Goal: Transaction & Acquisition: Subscribe to service/newsletter

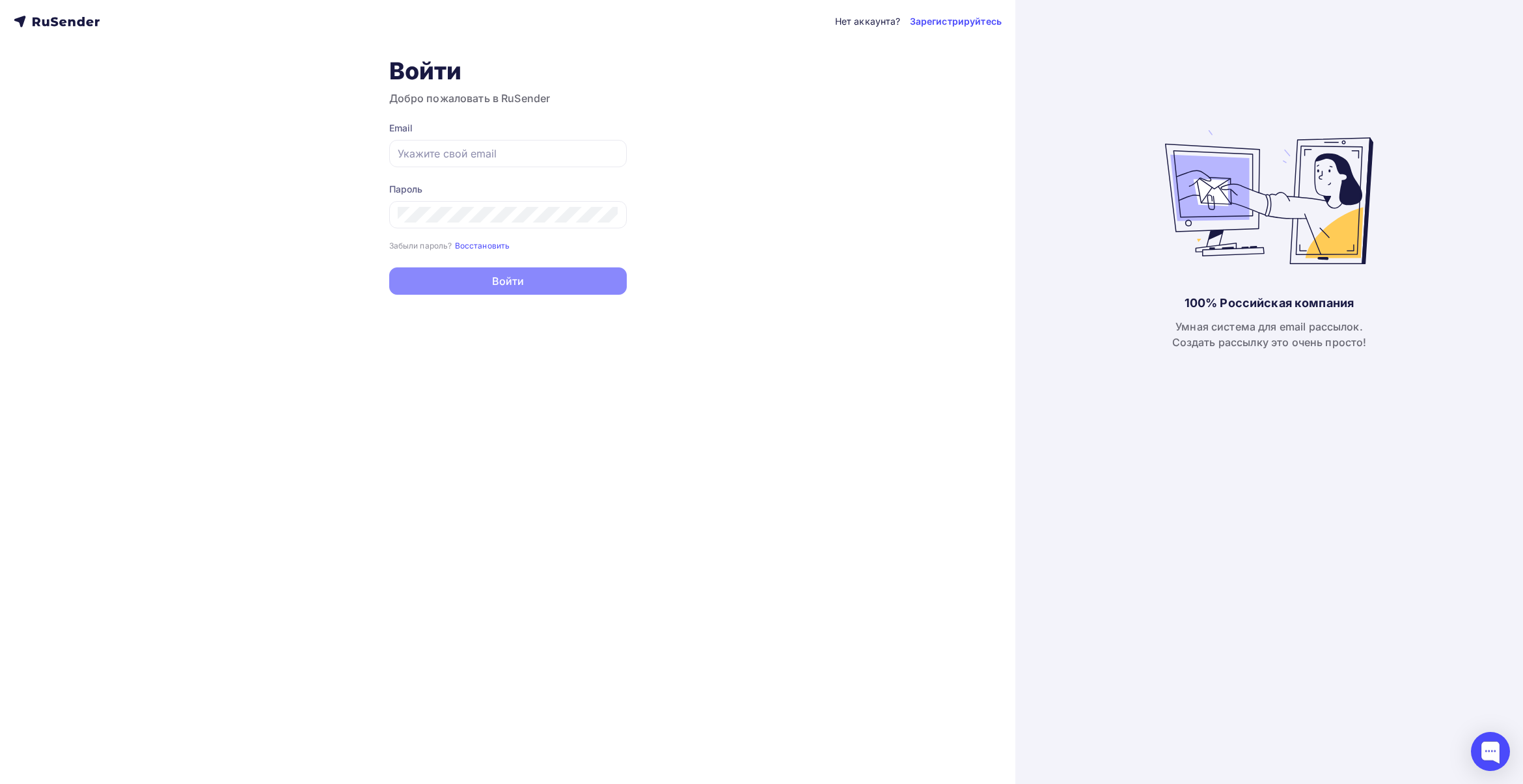
type input "[EMAIL_ADDRESS][DOMAIN_NAME]"
click at [539, 283] on button "Войти" at bounding box center [508, 281] width 238 height 27
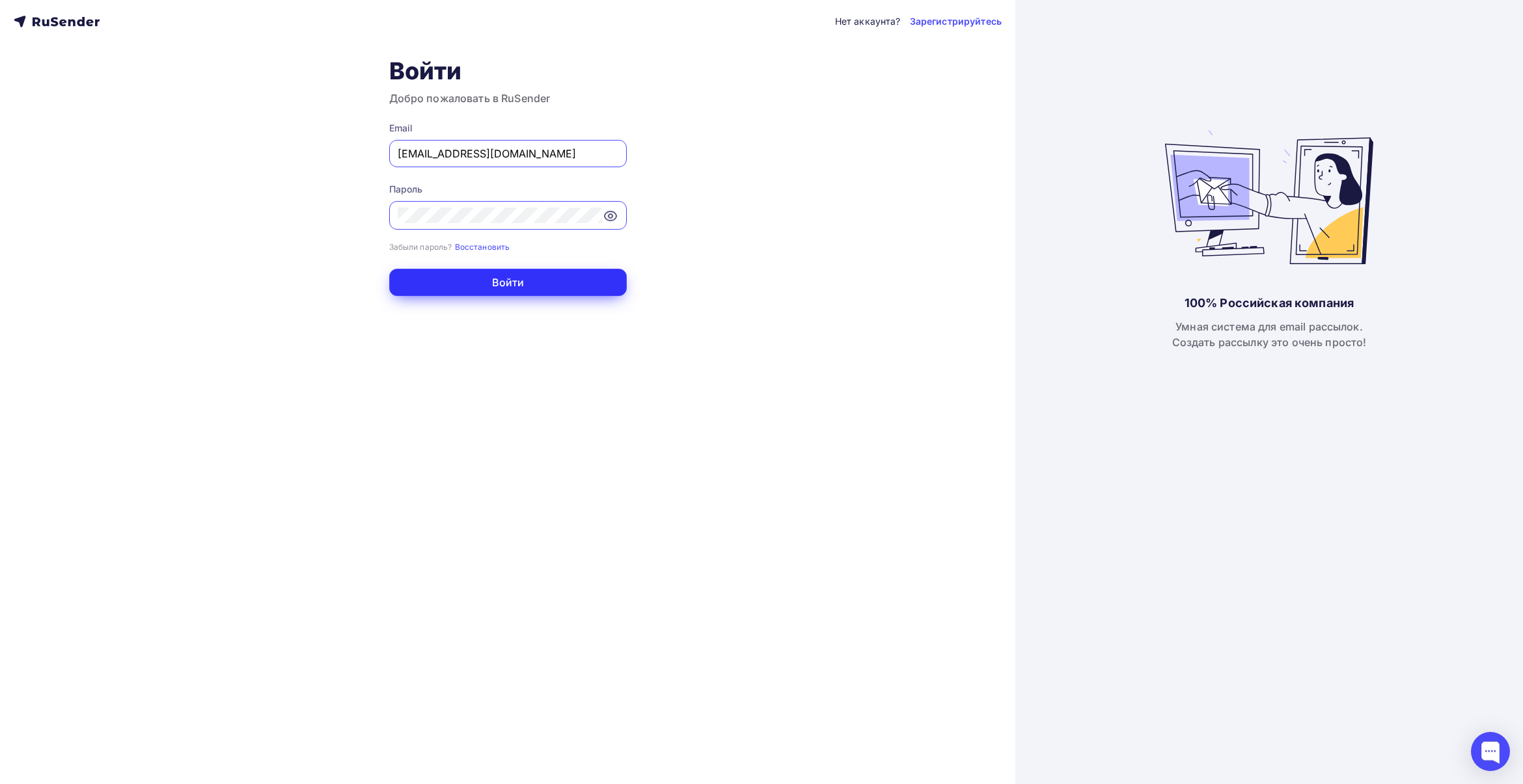
click at [517, 277] on button "Войти" at bounding box center [508, 282] width 238 height 27
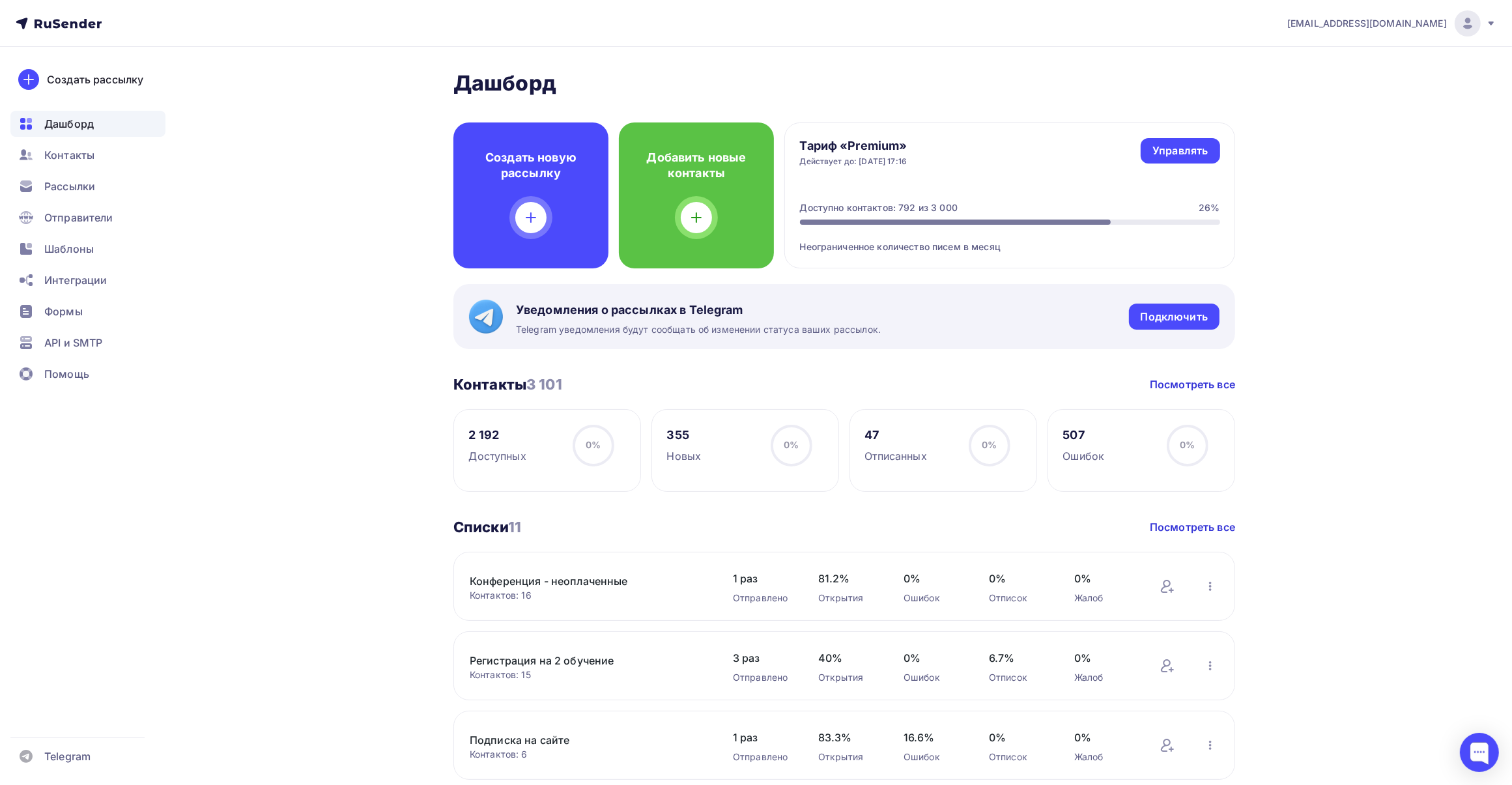
click at [1434, 17] on span "[EMAIL_ADDRESS][DOMAIN_NAME]" at bounding box center [1366, 23] width 160 height 13
click at [1318, 57] on span "Аккаунт" at bounding box center [1323, 57] width 43 height 16
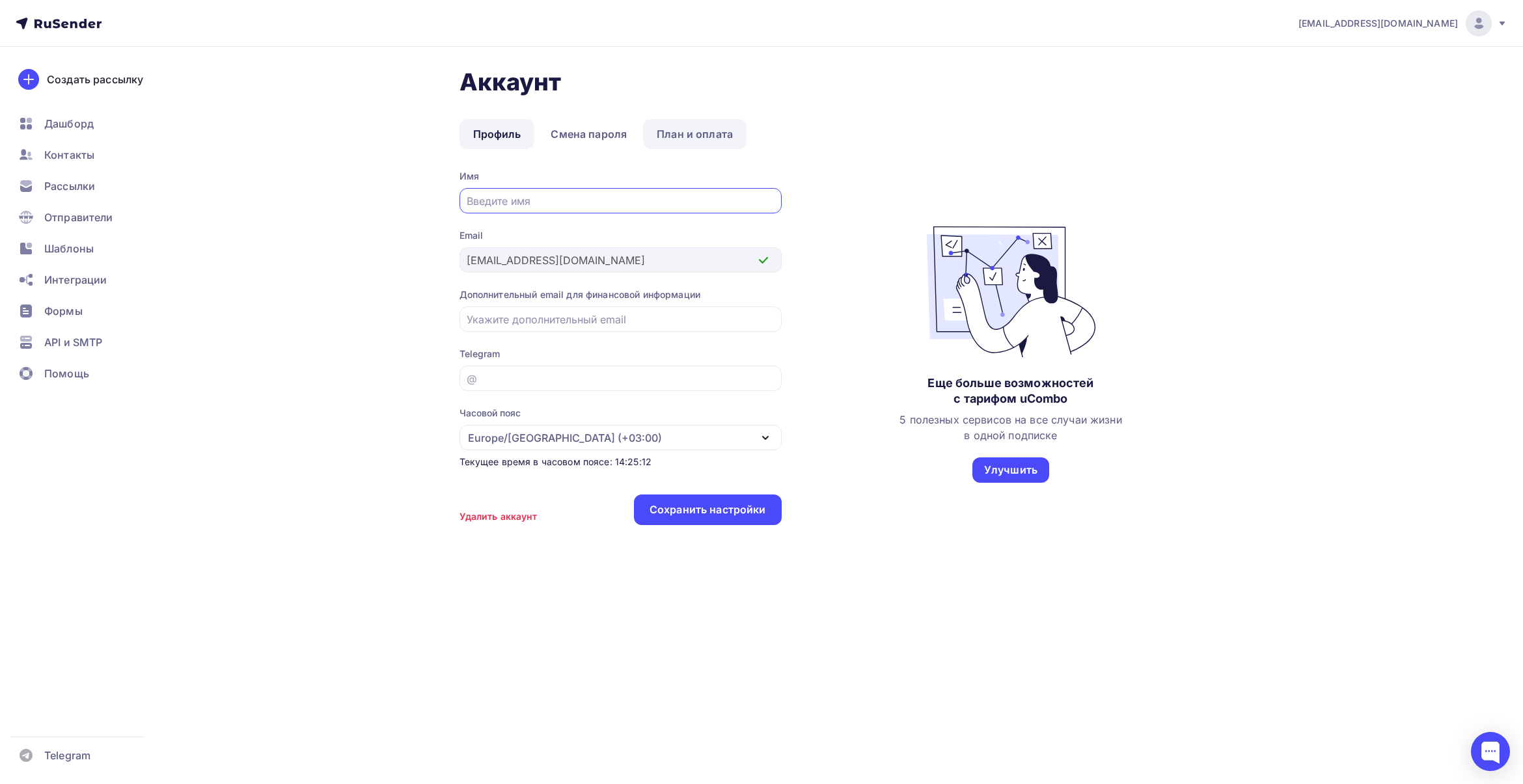
click at [684, 131] on link "План и оплата" at bounding box center [694, 134] width 103 height 30
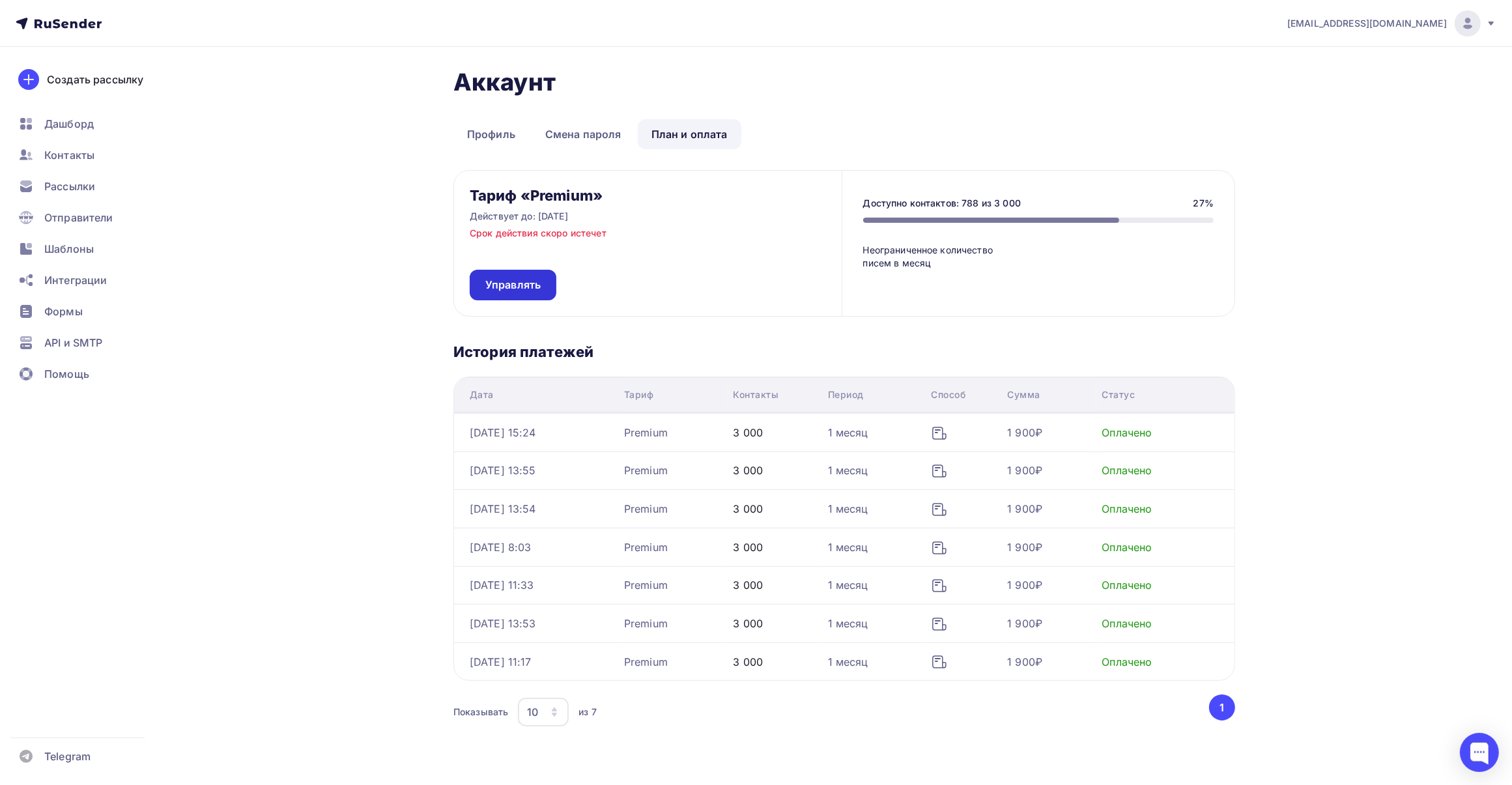
click at [546, 289] on link "Управлять" at bounding box center [513, 285] width 87 height 30
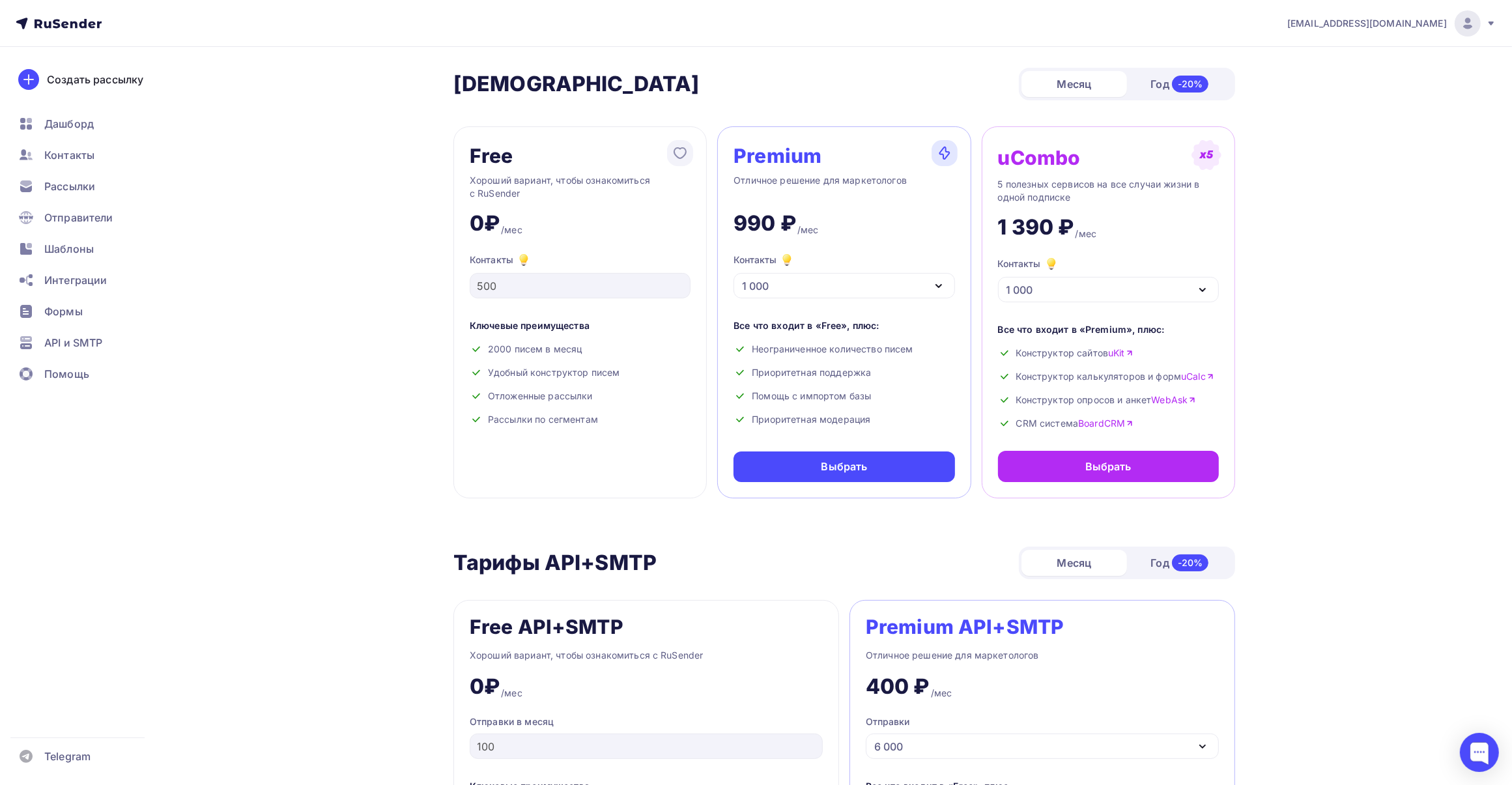
click at [1382, 25] on span "[EMAIL_ADDRESS][DOMAIN_NAME]" at bounding box center [1366, 23] width 160 height 13
click at [1335, 53] on span "Аккаунт" at bounding box center [1323, 57] width 43 height 16
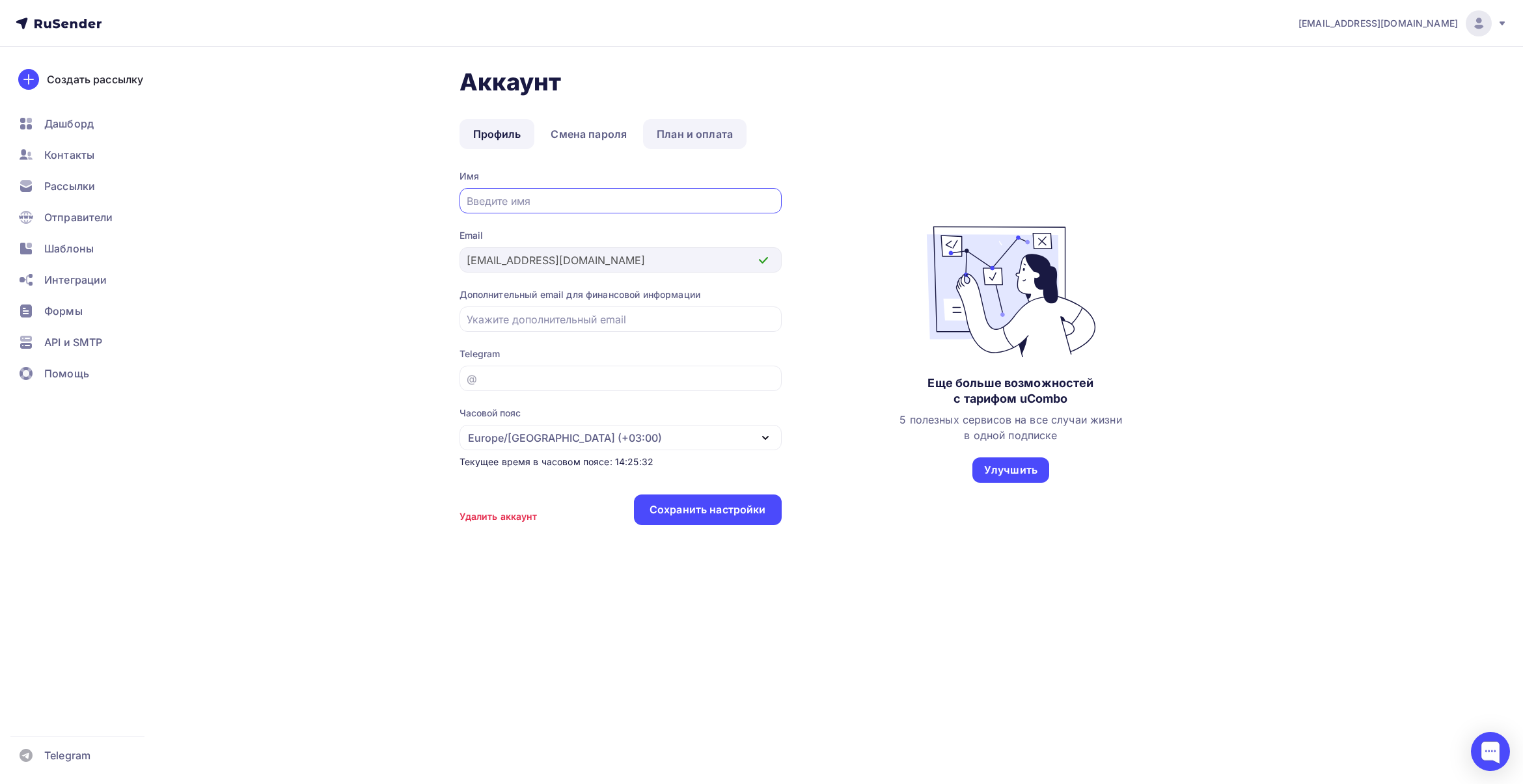
click at [688, 137] on link "План и оплата" at bounding box center [694, 134] width 103 height 30
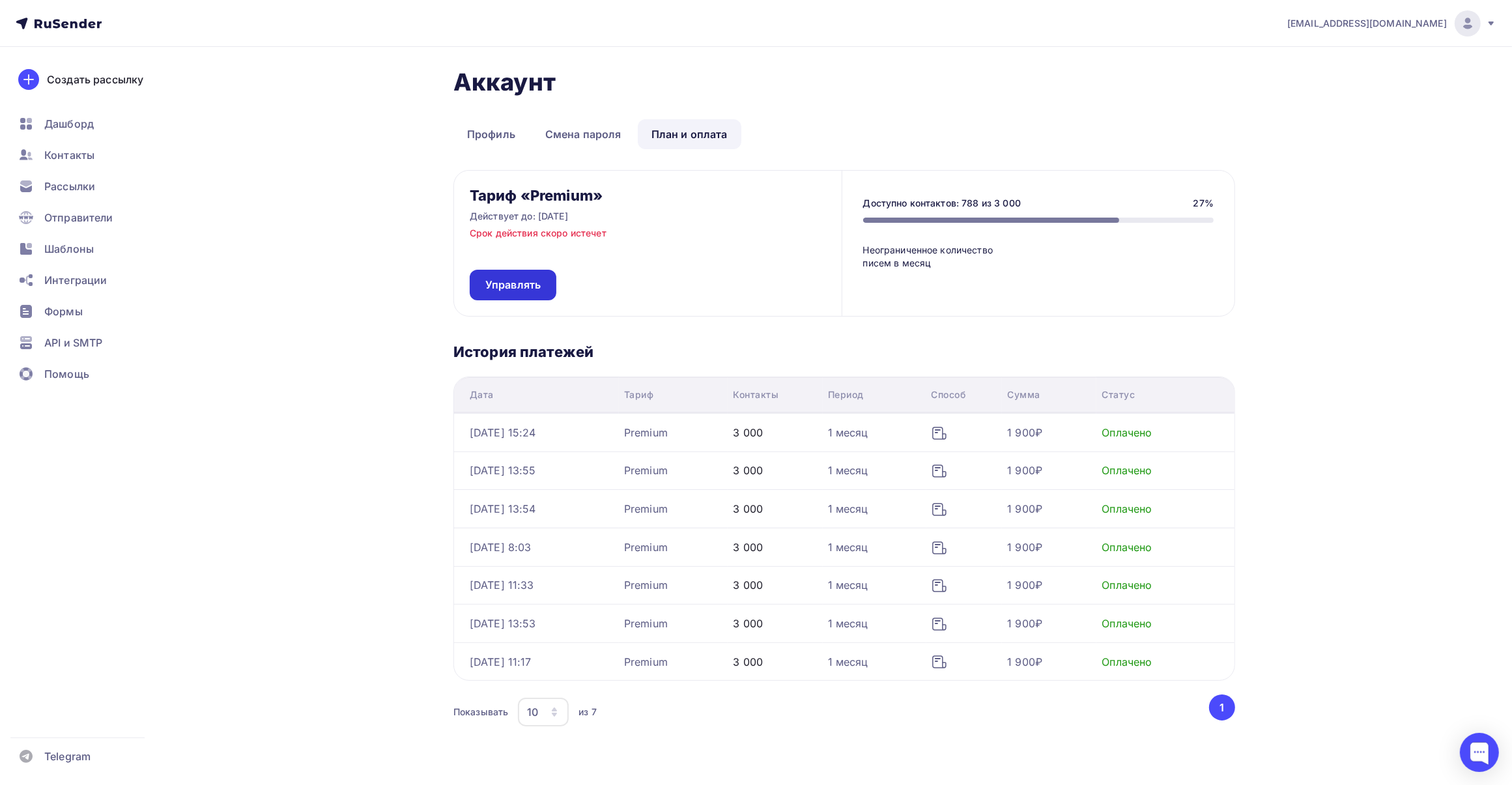
click at [521, 290] on span "Управлять" at bounding box center [513, 285] width 56 height 15
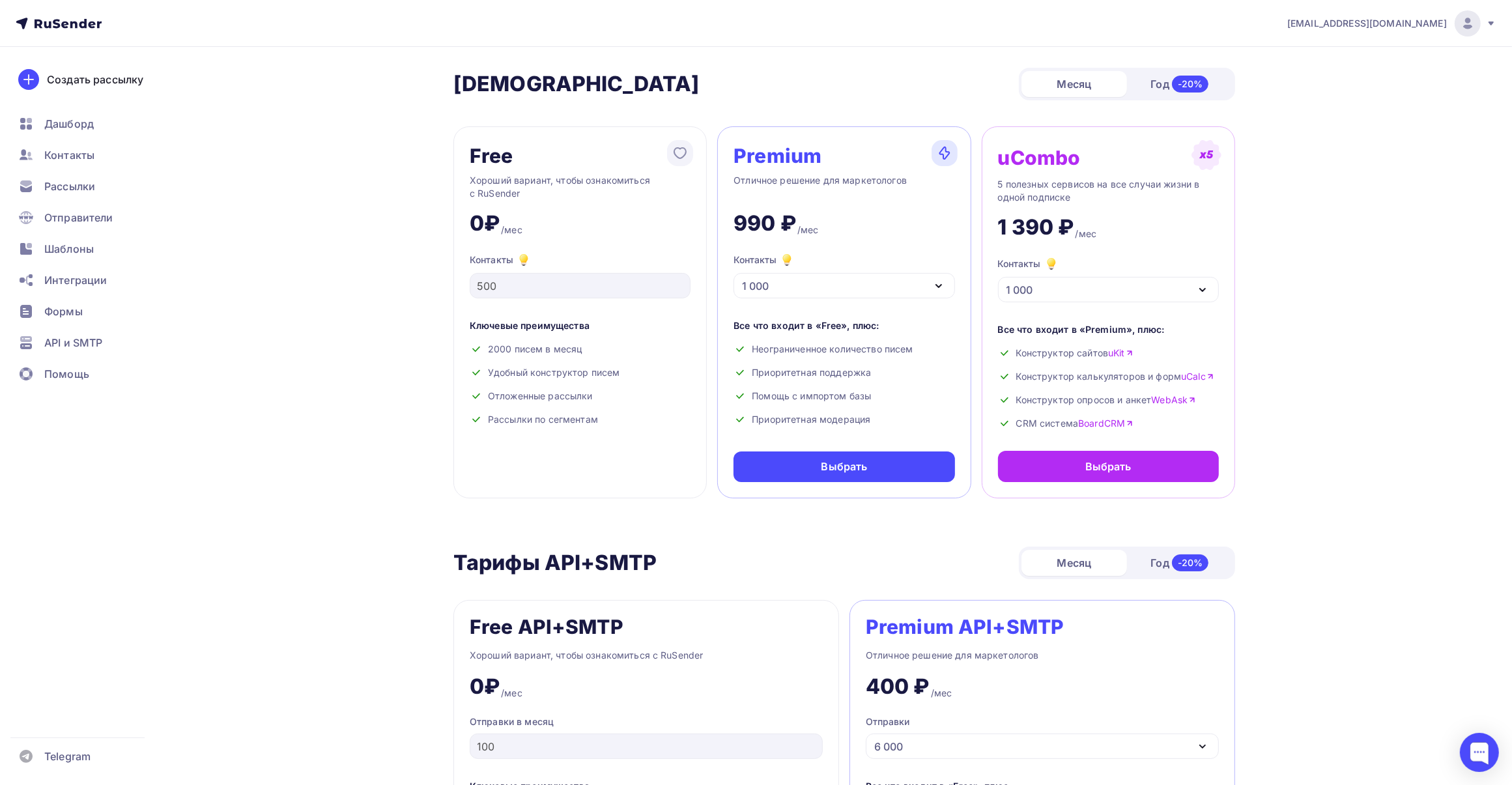
click at [901, 282] on div "1 000" at bounding box center [844, 286] width 221 height 25
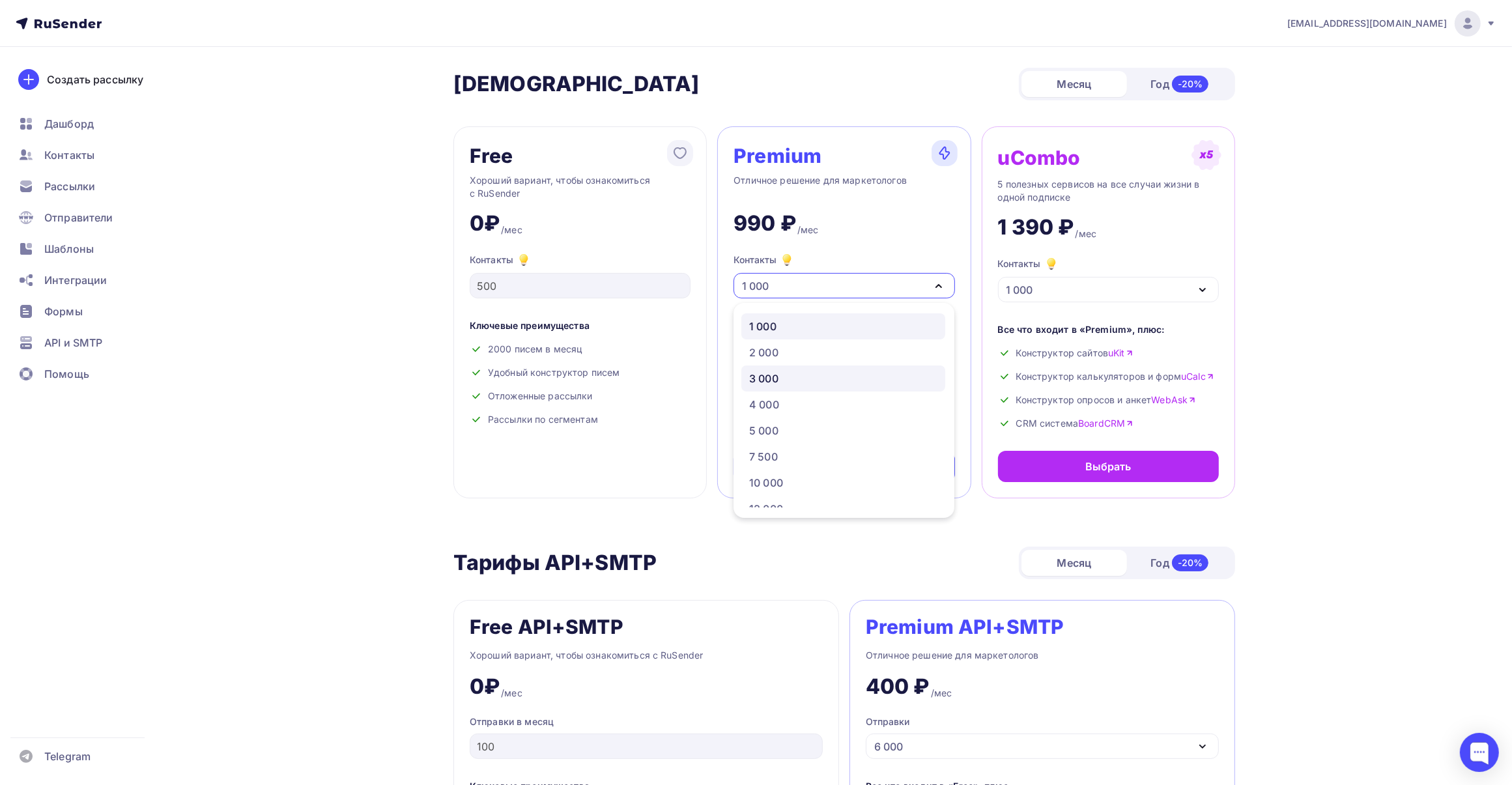
click at [826, 378] on div "3 000" at bounding box center [843, 379] width 189 height 16
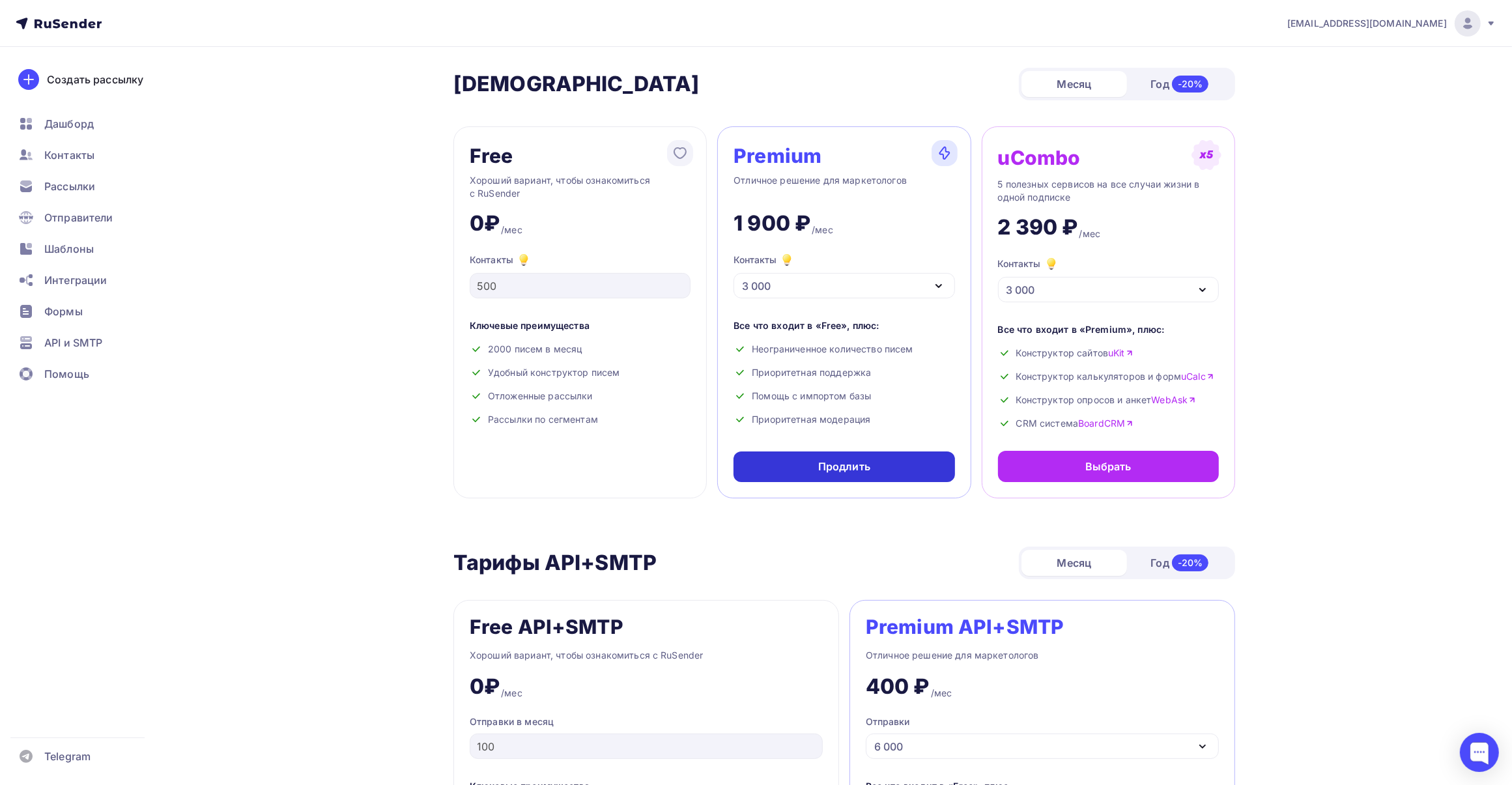
click at [847, 464] on div "Продлить" at bounding box center [845, 466] width 52 height 15
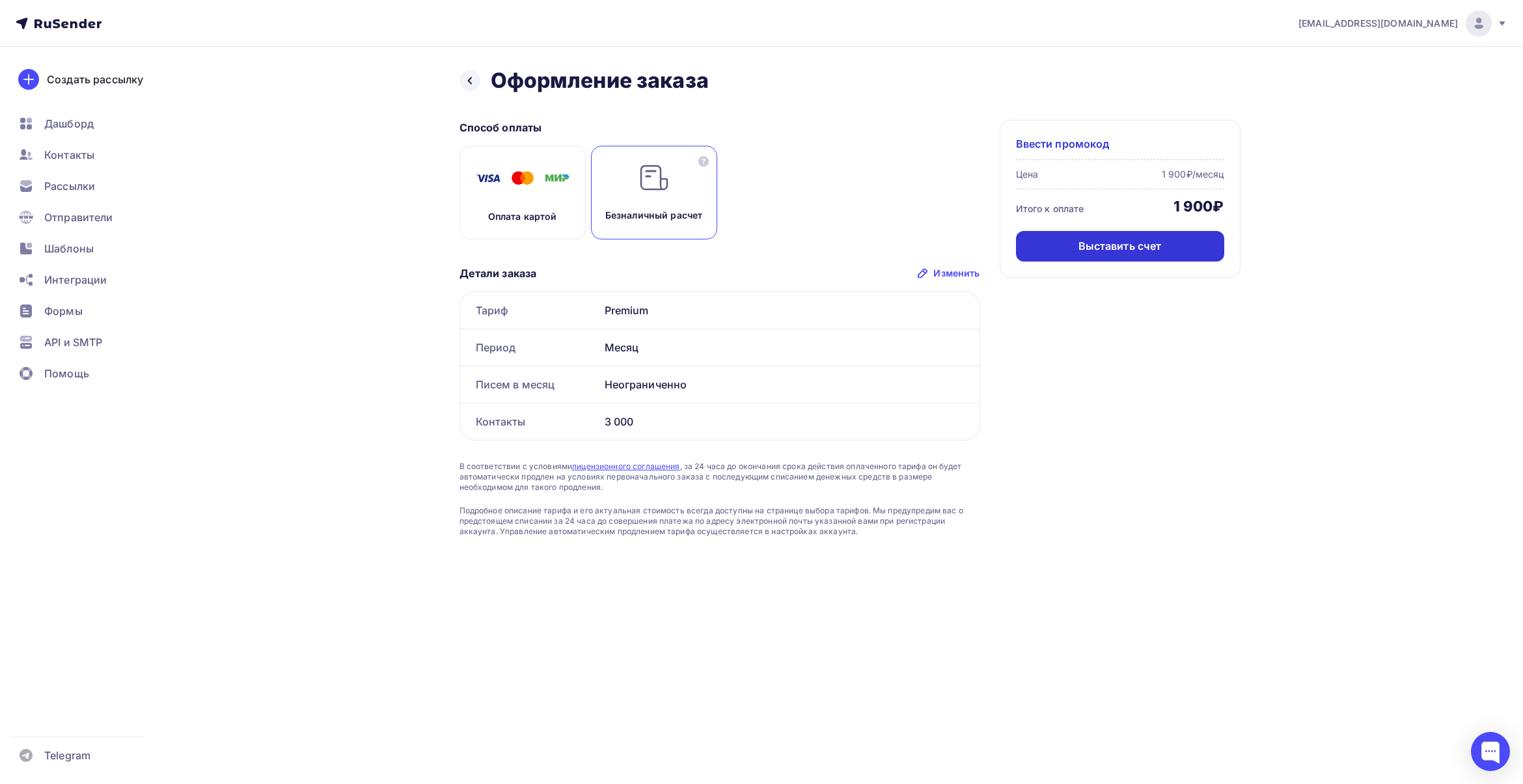
click at [1098, 251] on div "Выставить счет" at bounding box center [1119, 246] width 83 height 15
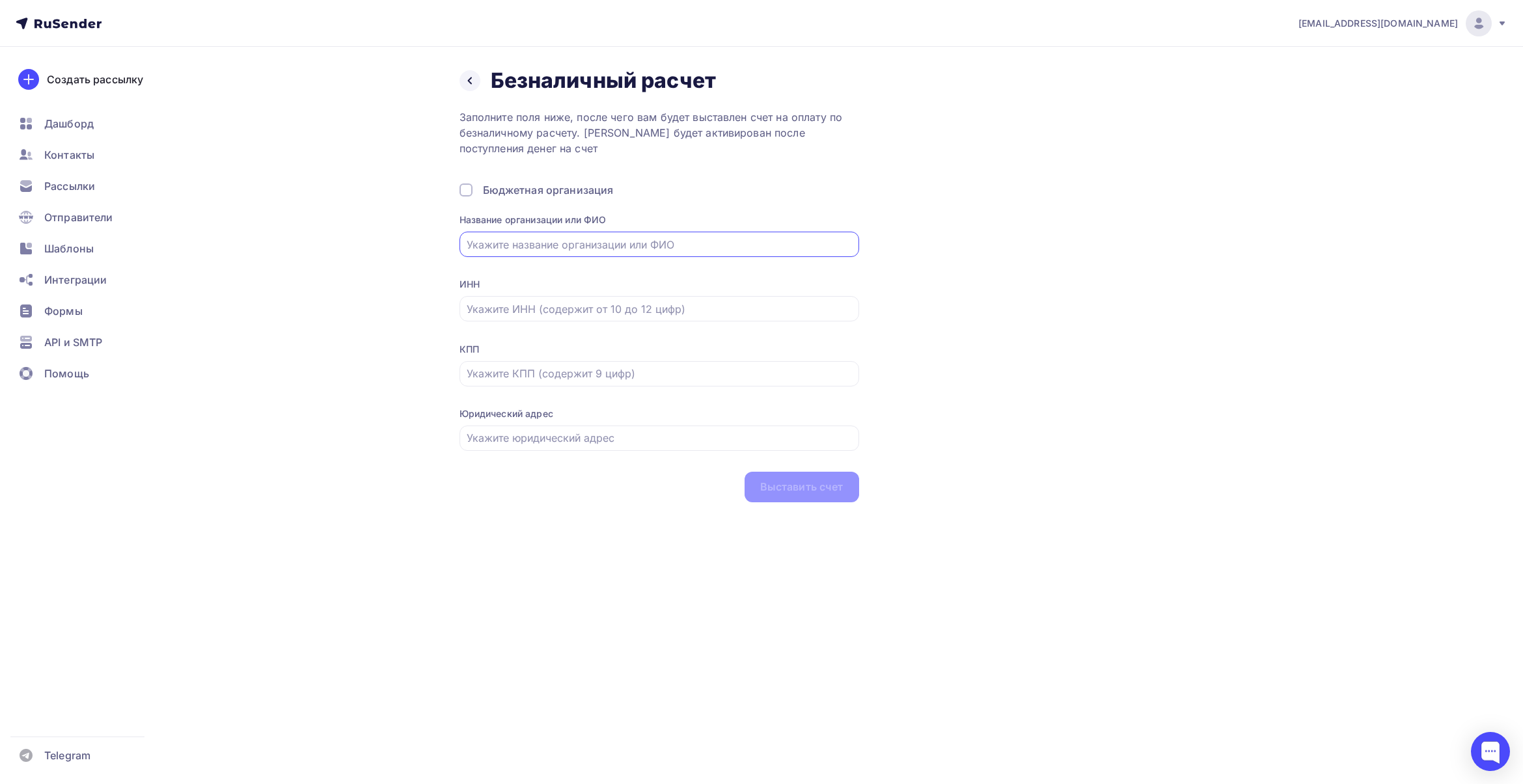
type input "ООО «ТахоТренд М»"
click at [619, 307] on input "text" at bounding box center [659, 309] width 385 height 16
paste input "9717168807"
type input "9717168807"
click at [511, 371] on input "text" at bounding box center [659, 373] width 385 height 16
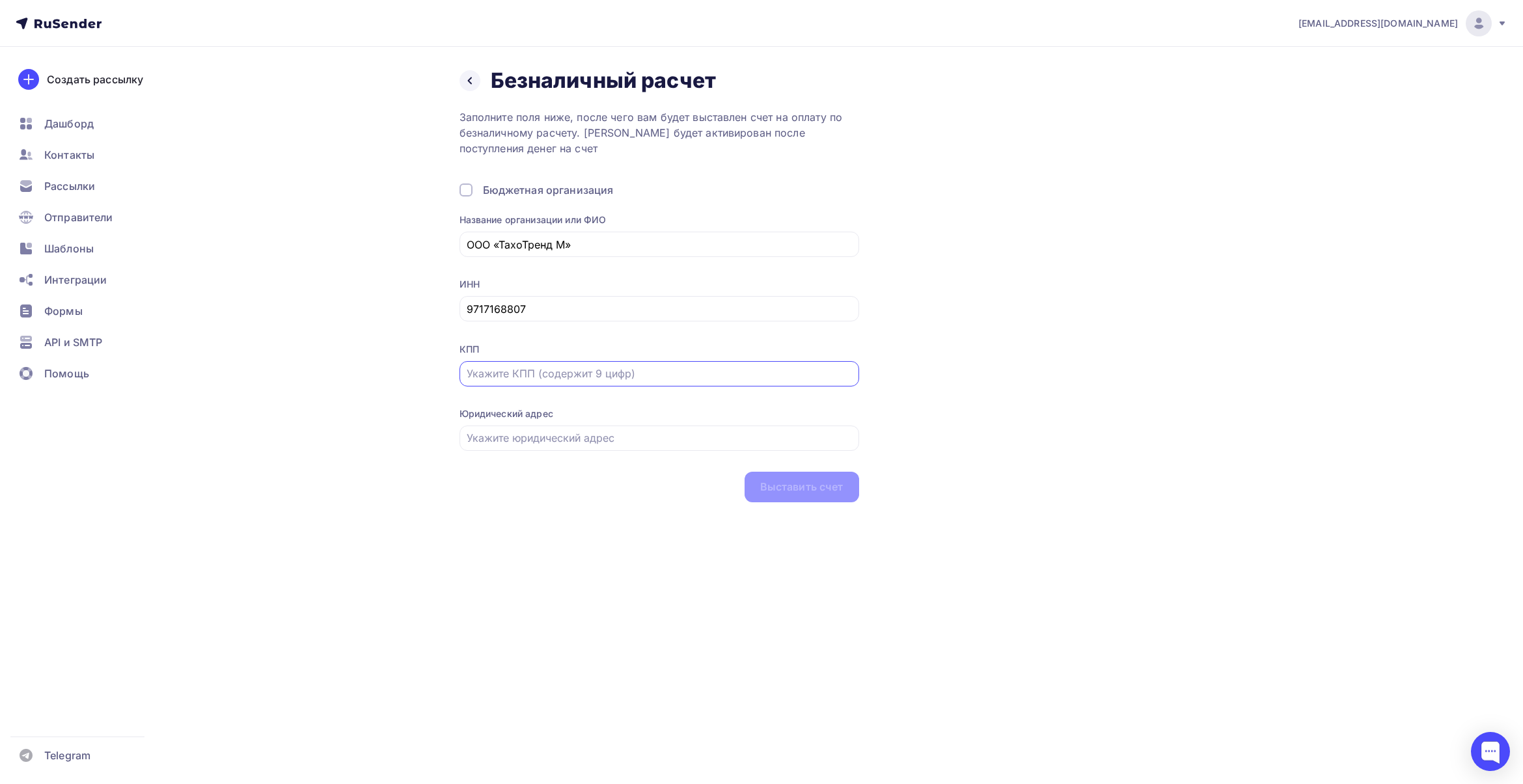
click at [649, 378] on input "text" at bounding box center [659, 373] width 385 height 16
paste input "770501001"
type input "770501001"
drag, startPoint x: 494, startPoint y: 437, endPoint x: 506, endPoint y: 433, distance: 12.6
click at [494, 437] on input "text" at bounding box center [659, 438] width 385 height 16
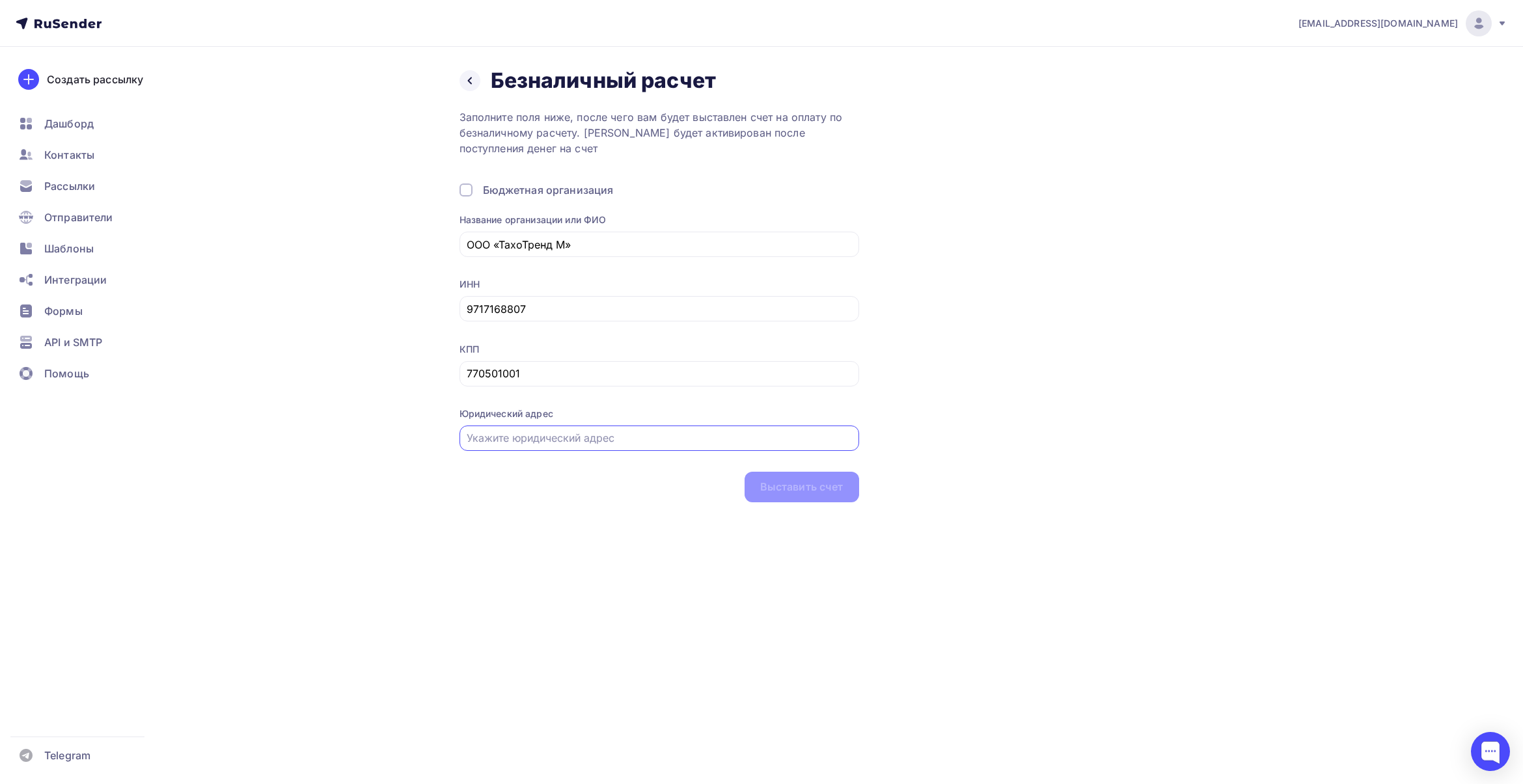
click at [719, 438] on input "text" at bounding box center [659, 438] width 385 height 16
paste input "115184, г. [GEOGRAPHIC_DATA], вн. тер. г. Муниципальный округ [GEOGRAPHIC_DATA]…"
type input "115184, г. [GEOGRAPHIC_DATA], вн. тер. г. Муниципальный округ [GEOGRAPHIC_DATA]…"
click at [830, 491] on div "Выставить счет" at bounding box center [802, 487] width 83 height 15
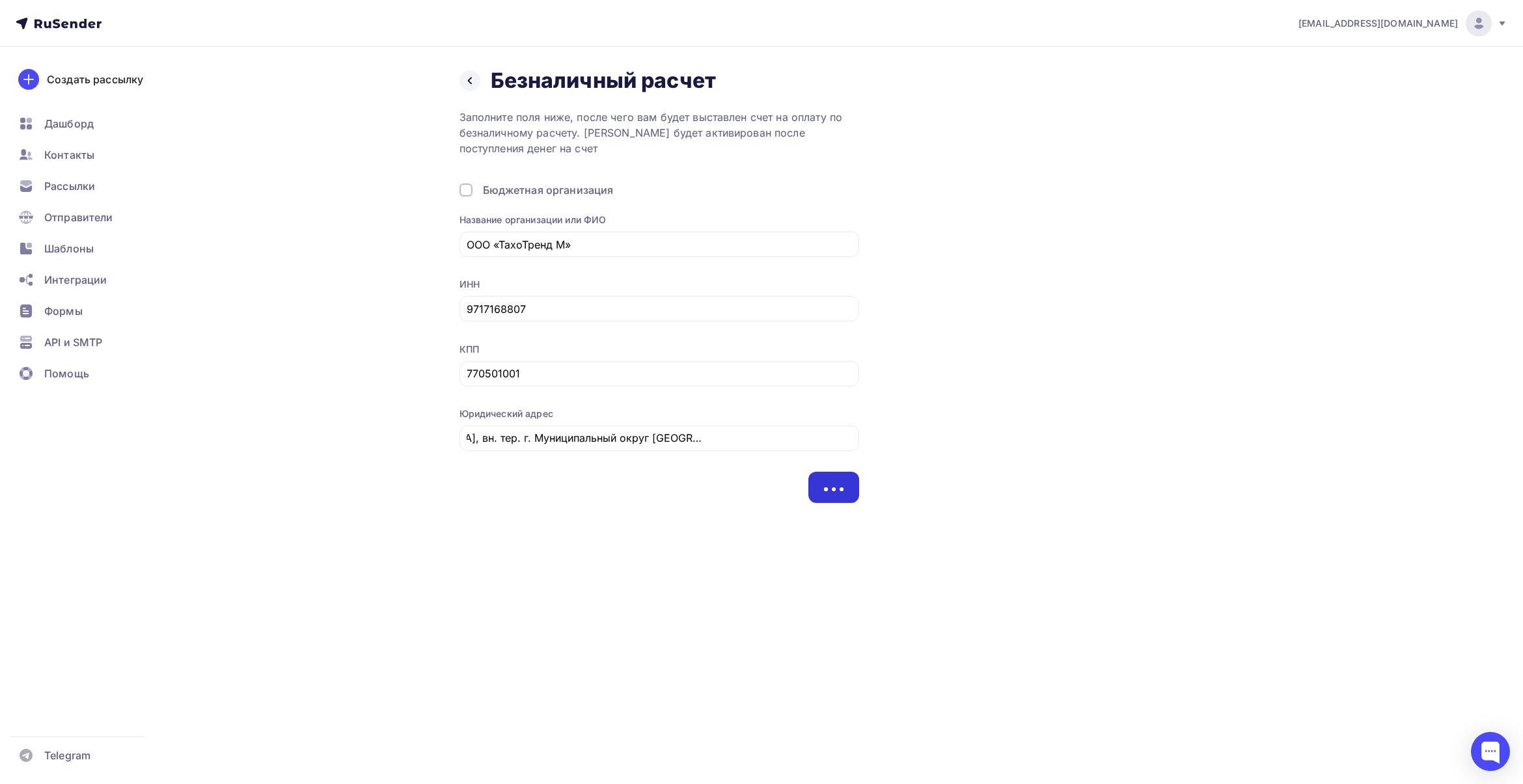
scroll to position [0, 0]
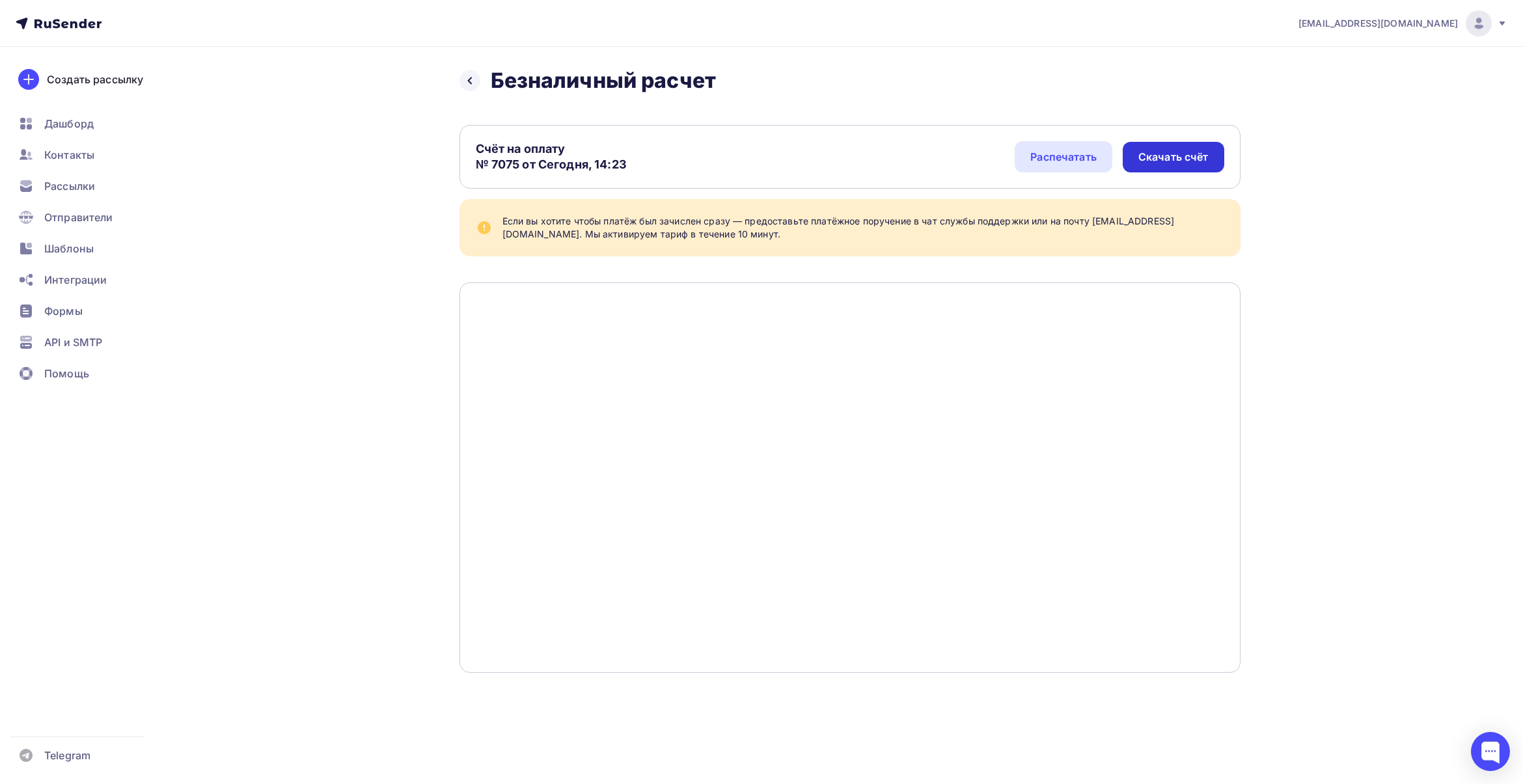
click at [1173, 156] on div "Скачать счёт" at bounding box center [1173, 156] width 70 height 15
